Goal: Find specific page/section: Find specific page/section

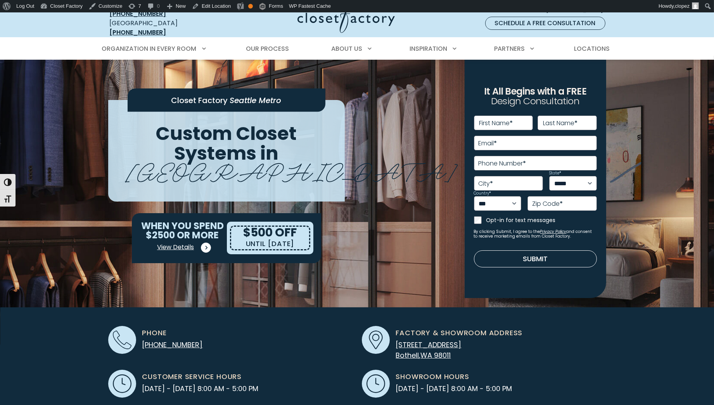
click at [184, 246] on link "View Details" at bounding box center [183, 248] width 52 height 16
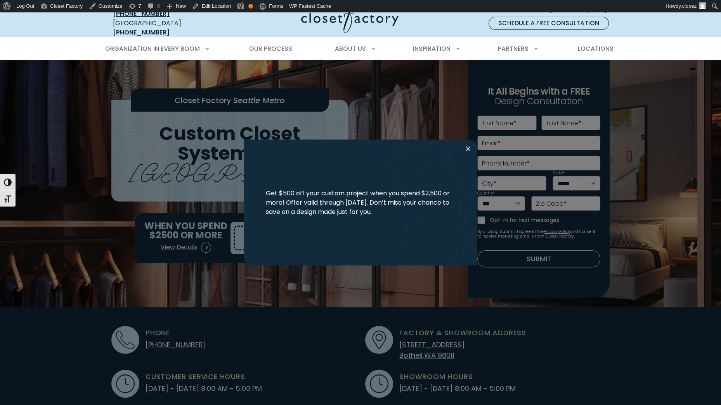
click at [466, 148] on button "Close modal" at bounding box center [467, 149] width 11 height 12
